Goal: Information Seeking & Learning: Learn about a topic

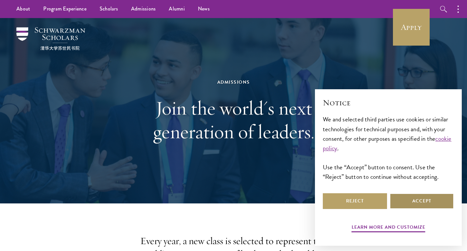
click at [423, 203] on button "Accept" at bounding box center [422, 201] width 64 height 16
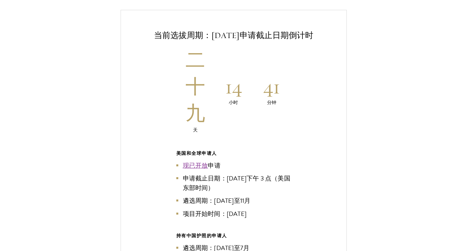
scroll to position [1404, 0]
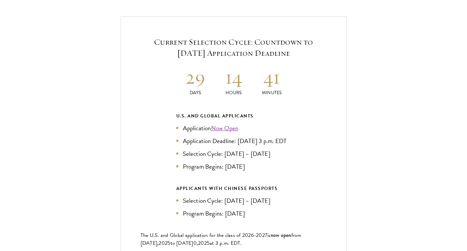
click at [340, 109] on div "Current Selection Cycle: Countdown to September 10, 2025 Application Deadline 2…" at bounding box center [234, 155] width 226 height 279
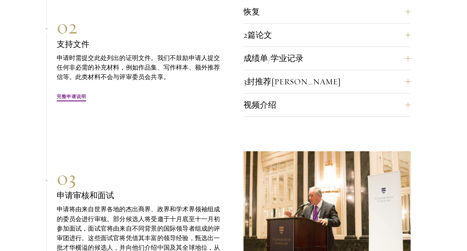
scroll to position [2130, 0]
click at [78, 92] on font "完整申请说明" at bounding box center [72, 95] width 30 height 7
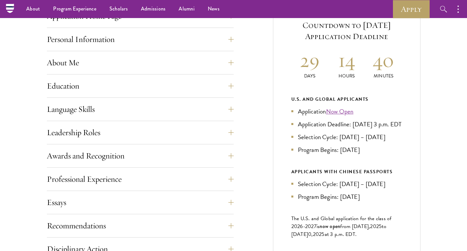
scroll to position [235, 0]
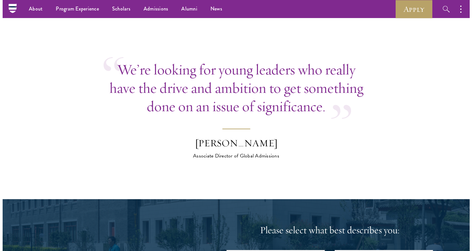
scroll to position [2746, 0]
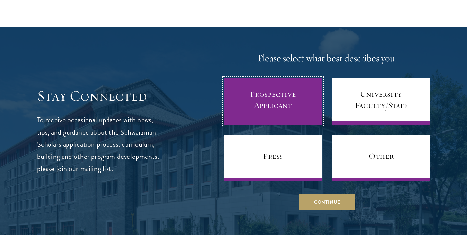
click at [268, 112] on link "Prospective Applicant" at bounding box center [273, 101] width 98 height 47
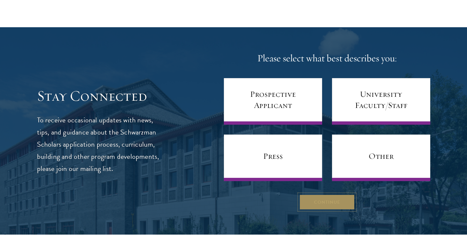
click at [318, 202] on button "Continue" at bounding box center [327, 202] width 56 height 16
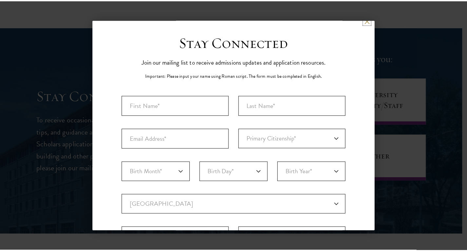
scroll to position [0, 0]
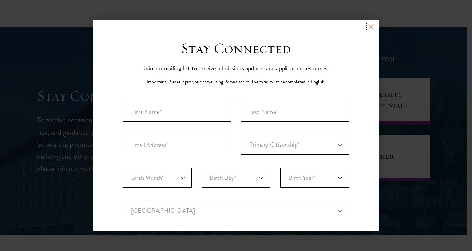
click at [368, 26] on button at bounding box center [371, 27] width 6 height 6
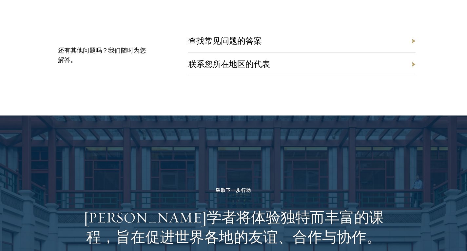
scroll to position [2980, 0]
click at [226, 33] on div "查找常见问题的答案" at bounding box center [302, 40] width 228 height 23
click at [232, 36] on font "查找常见问题的答案" at bounding box center [230, 40] width 74 height 10
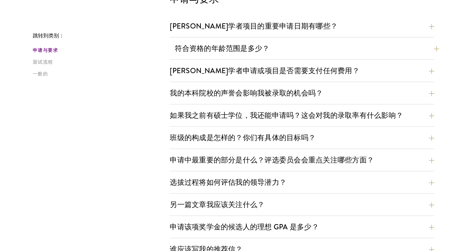
scroll to position [216, 0]
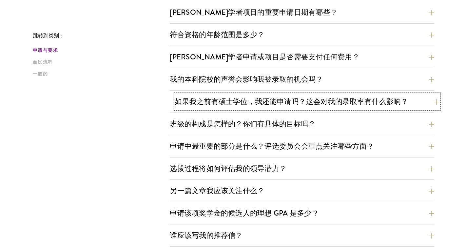
click at [238, 99] on font "如果我之前有硕士学位，我还能申请吗？这会对我的录取率有什么影响？" at bounding box center [292, 101] width 234 height 11
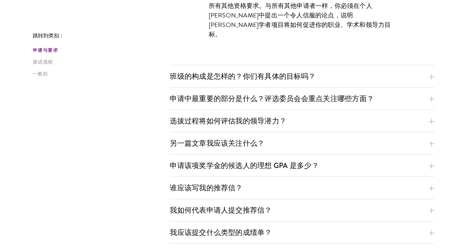
scroll to position [347, 0]
click at [235, 97] on font "申请中最重要的部分是什么？评选委员会会重点关注哪些方面？" at bounding box center [277, 98] width 204 height 11
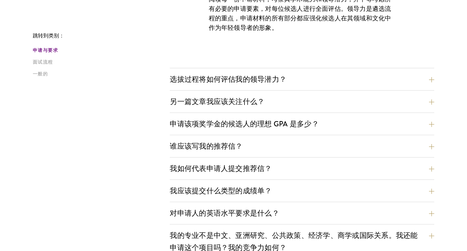
scroll to position [398, 0]
click at [243, 81] on font "选拔过程将如何评估我的领导潜力？" at bounding box center [228, 78] width 117 height 11
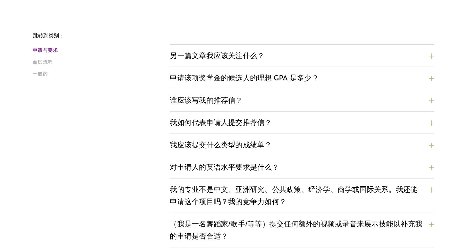
scroll to position [697, 0]
click at [238, 79] on font "申请该项奖学金的候选人的理想 GPA 是多少？" at bounding box center [249, 77] width 149 height 11
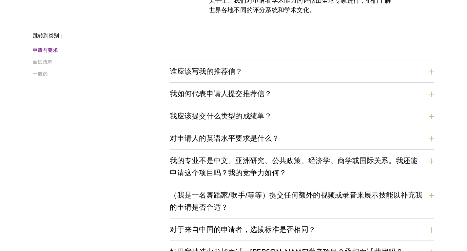
scroll to position [493, 0]
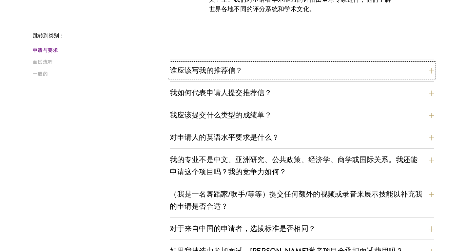
click at [257, 74] on button "谁应该写我的推荐信？" at bounding box center [302, 70] width 265 height 15
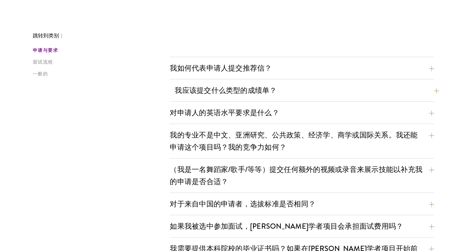
scroll to position [700, 0]
click at [216, 113] on font "对申请人的英语水平要求是什么？" at bounding box center [225, 112] width 110 height 11
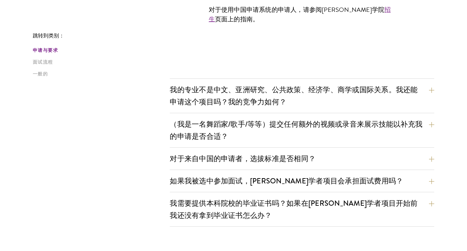
scroll to position [682, 0]
click at [252, 175] on font "如果我被选中参加面试，苏世民学者项目会承担面试费用吗？" at bounding box center [292, 180] width 234 height 11
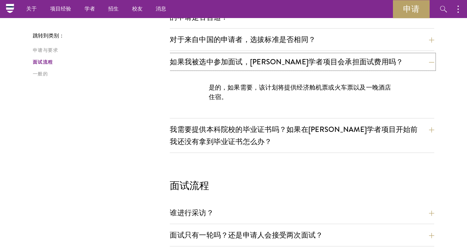
scroll to position [565, 0]
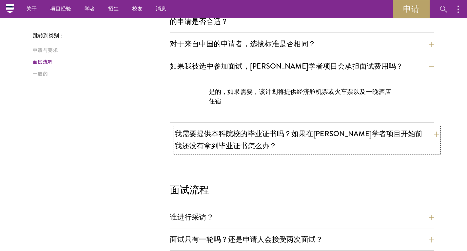
click at [248, 137] on font "我需要提供本科院校的毕业证书吗？如果在苏世民学者项目开始前我还没有拿到毕业证书怎么办？" at bounding box center [299, 139] width 248 height 23
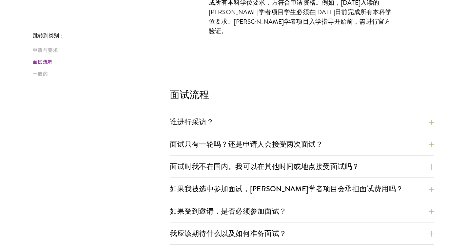
scroll to position [722, 0]
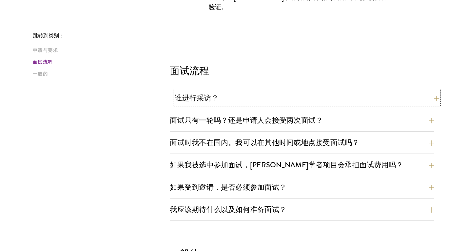
click at [219, 98] on button "谁进行采访？" at bounding box center [307, 98] width 265 height 15
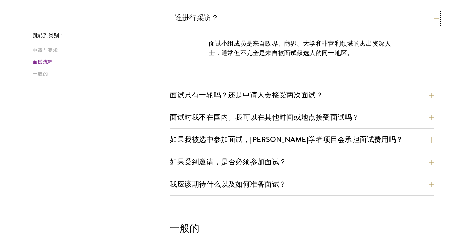
scroll to position [719, 0]
click at [219, 98] on font "面试只有一轮吗？还是申请人会接受两次面试？" at bounding box center [246, 94] width 153 height 11
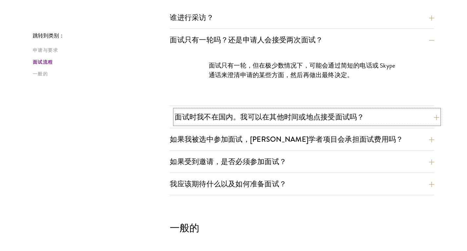
click at [259, 117] on font "面试时我不在国内。我可以在其他时间或地点接受面试吗？" at bounding box center [270, 117] width 190 height 11
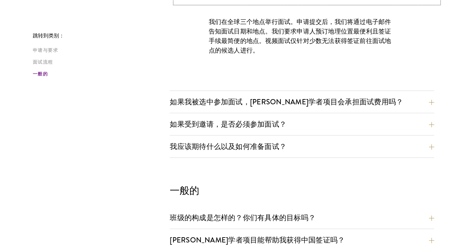
scroll to position [786, 0]
click at [267, 102] on font "如果我被选中参加面试，苏世民学者项目会承担面试费用吗？" at bounding box center [292, 101] width 234 height 11
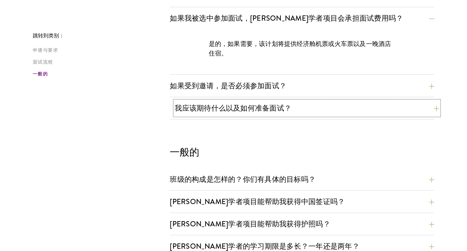
click at [276, 112] on font "我应该期待什么以及如何准备面试？" at bounding box center [233, 108] width 117 height 11
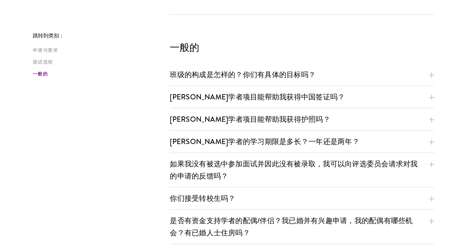
scroll to position [1251, 0]
click at [262, 96] on font "苏世民学者项目能帮助我获得中国签证吗？" at bounding box center [262, 96] width 175 height 11
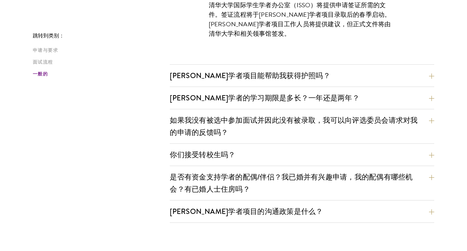
scroll to position [965, 0]
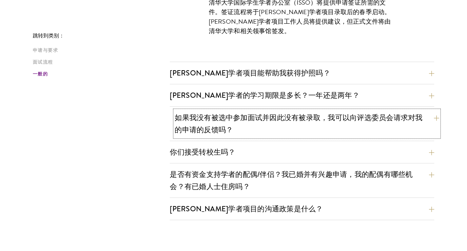
click at [268, 115] on font "如果我没有被选中参加面试并因此没有被录取，我可以向评选委员会请求对我的申请的反馈吗？" at bounding box center [299, 123] width 248 height 23
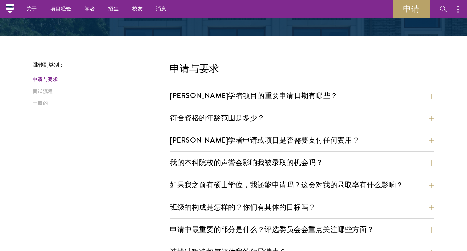
scroll to position [0, 0]
